Goal: Task Accomplishment & Management: Use online tool/utility

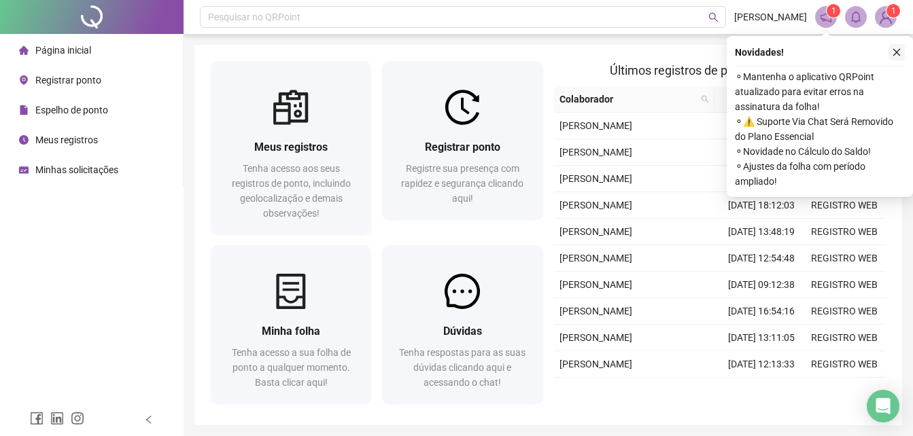
click at [899, 53] on icon "close" at bounding box center [897, 53] width 10 height 10
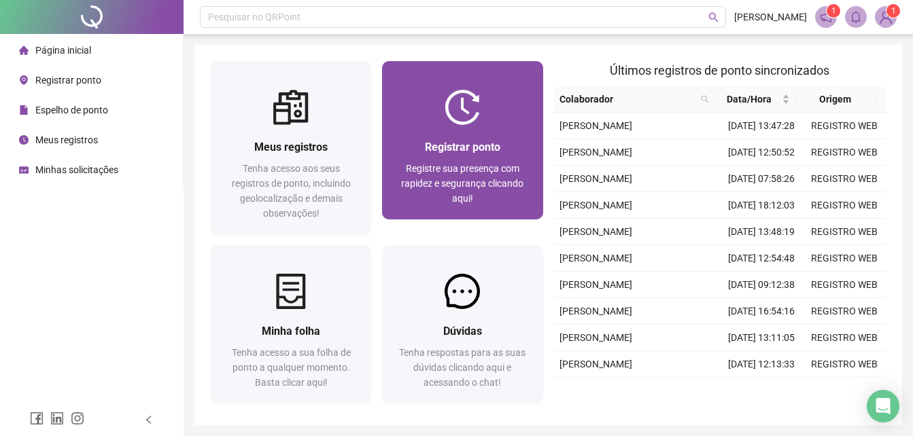
click at [449, 145] on span "Registrar ponto" at bounding box center [462, 147] width 75 height 13
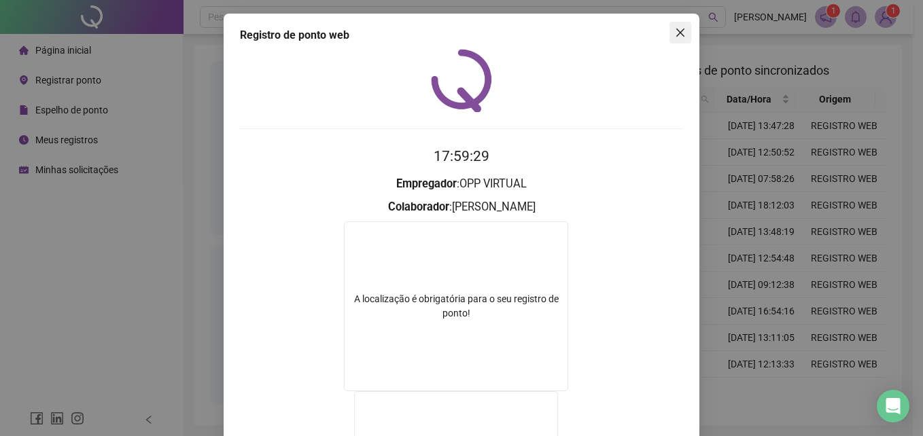
click at [675, 31] on icon "close" at bounding box center [680, 32] width 11 height 11
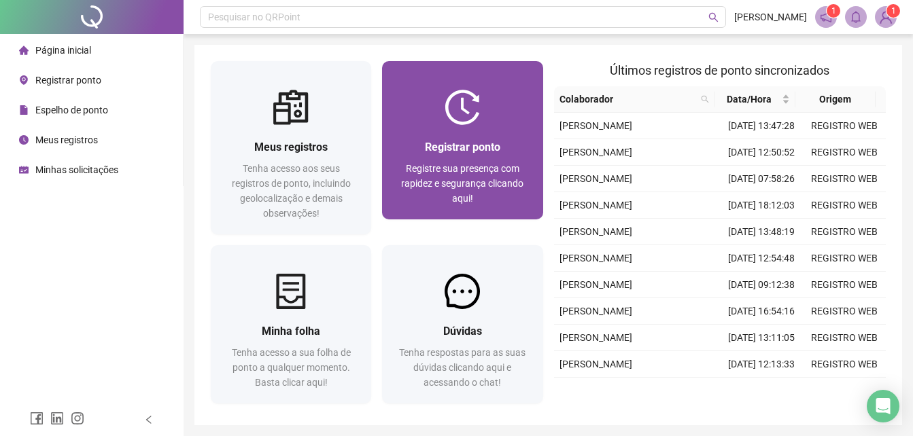
click at [464, 136] on div "Registrar ponto Registre sua presença com rapidez e segurança clicando aqui!" at bounding box center [462, 172] width 160 height 94
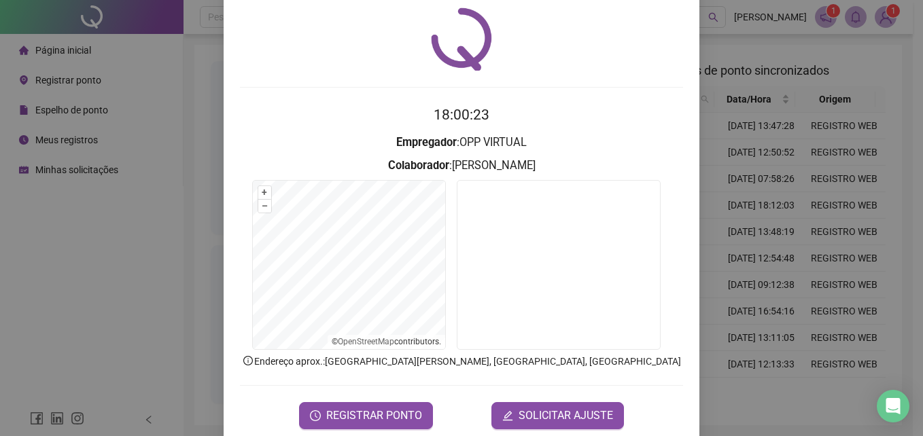
scroll to position [65, 0]
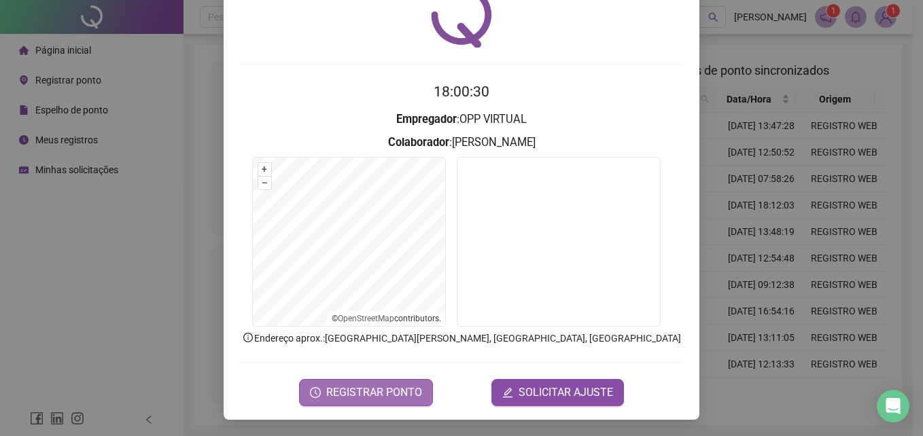
click at [322, 390] on button "REGISTRAR PONTO" at bounding box center [366, 392] width 134 height 27
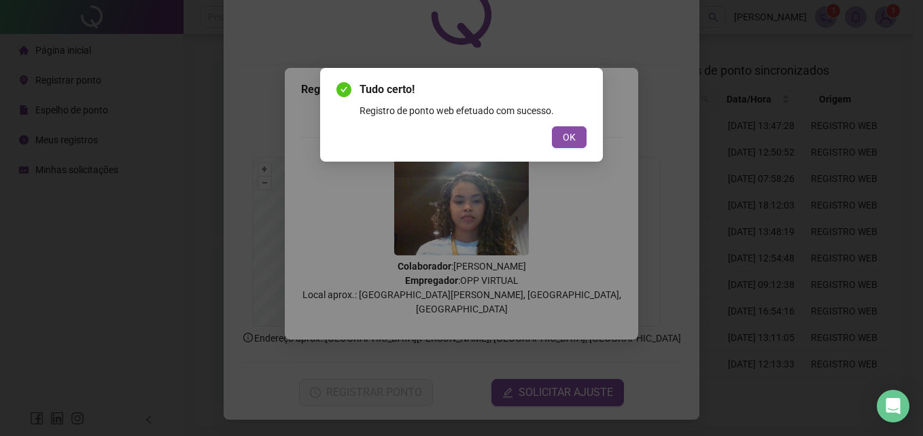
click at [568, 125] on div "Tudo certo! Registro de ponto web efetuado com sucesso. OK" at bounding box center [462, 115] width 250 height 67
click at [572, 134] on span "OK" at bounding box center [569, 137] width 13 height 15
